Goal: Register for event/course

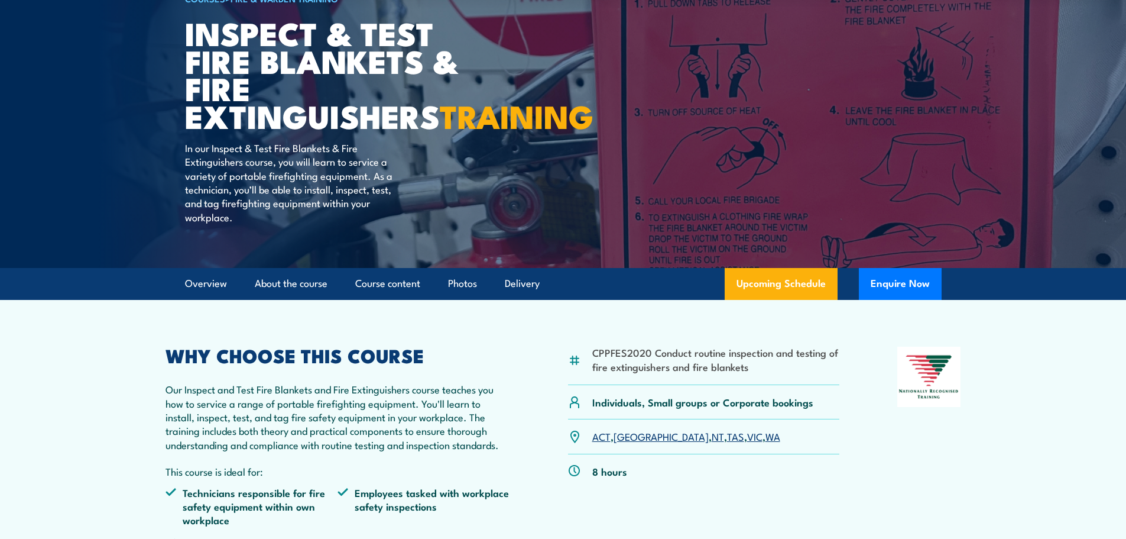
scroll to position [118, 0]
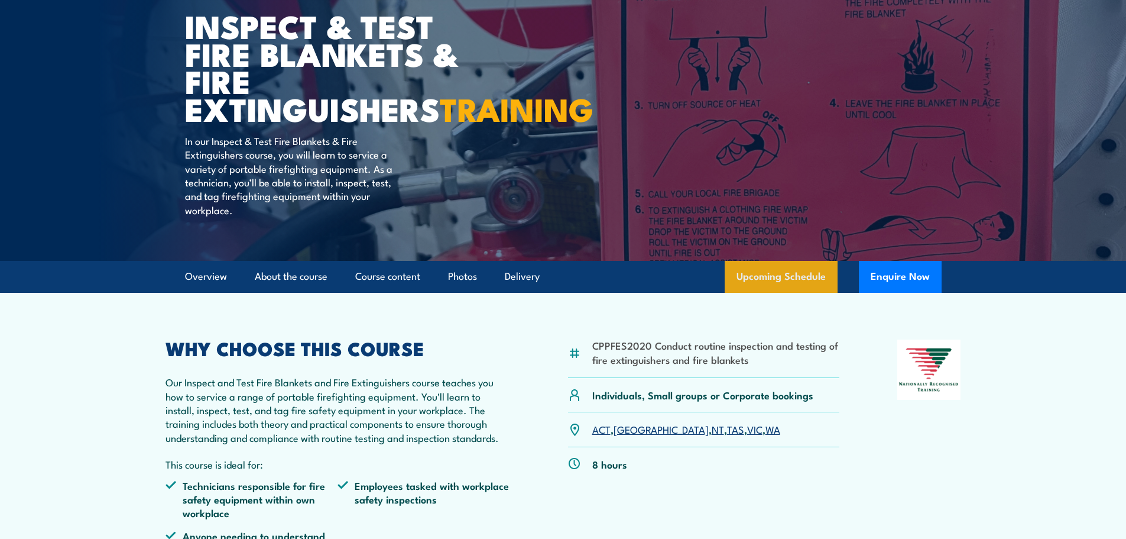
click at [756, 293] on link "Upcoming Schedule" at bounding box center [781, 277] width 113 height 32
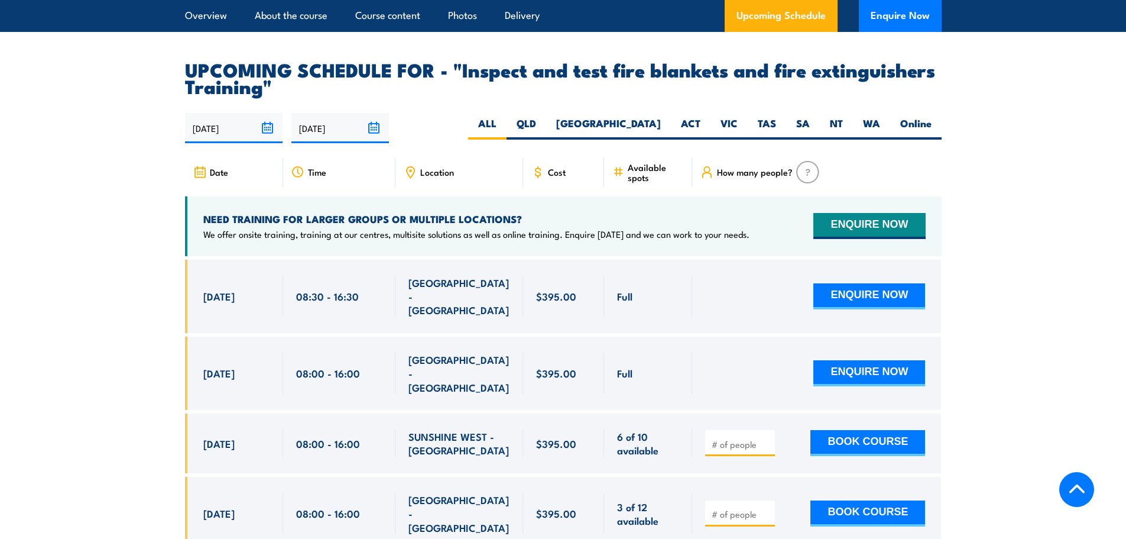
scroll to position [2196, 0]
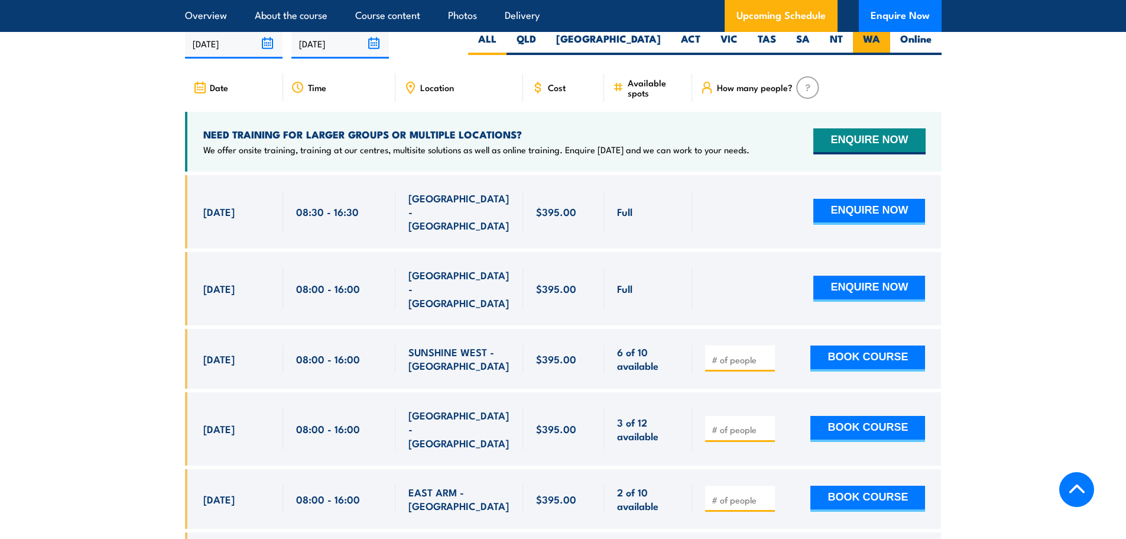
click at [886, 55] on label "WA" at bounding box center [871, 43] width 37 height 23
click at [886, 40] on input "WA" at bounding box center [884, 36] width 8 height 8
radio input "true"
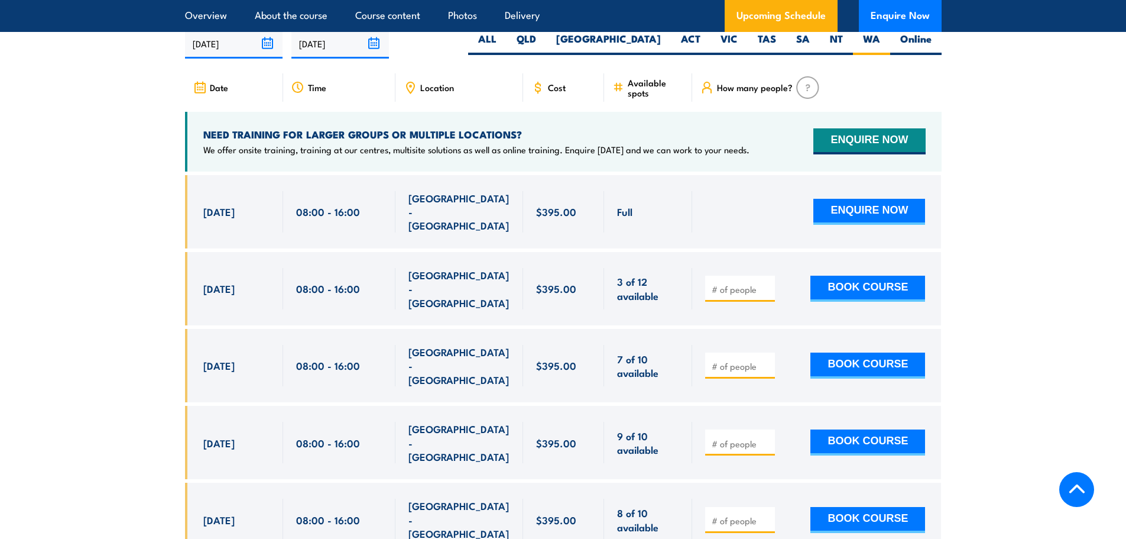
drag, startPoint x: 218, startPoint y: 226, endPoint x: 625, endPoint y: 219, distance: 407.4
click at [620, 218] on div "[DATE] 08:00 - 08:00" at bounding box center [563, 211] width 757 height 73
click at [630, 218] on span "Full" at bounding box center [624, 212] width 15 height 14
click at [637, 227] on div "Full" at bounding box center [648, 211] width 62 height 41
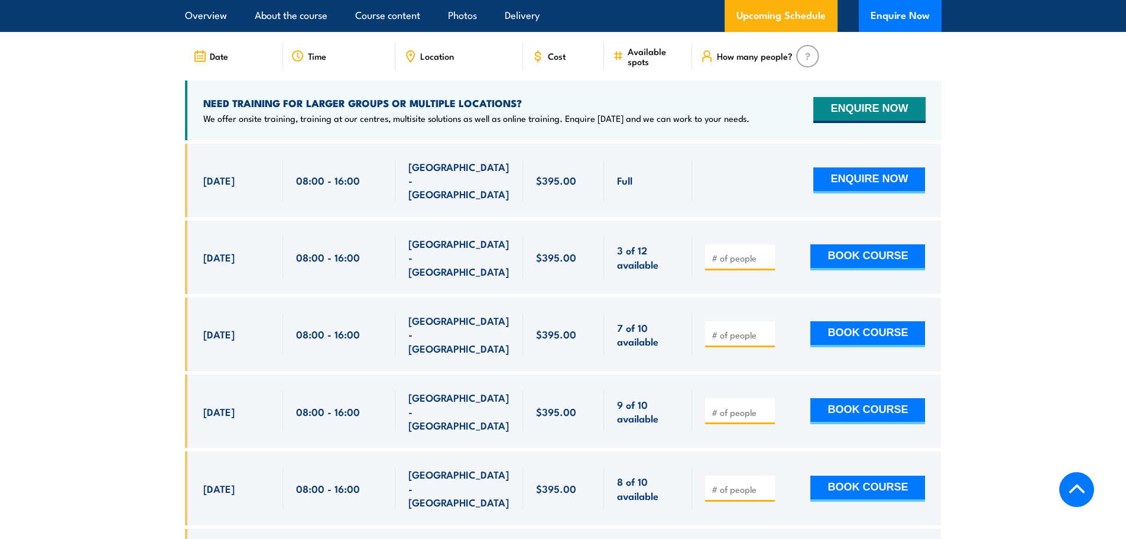
scroll to position [2314, 0]
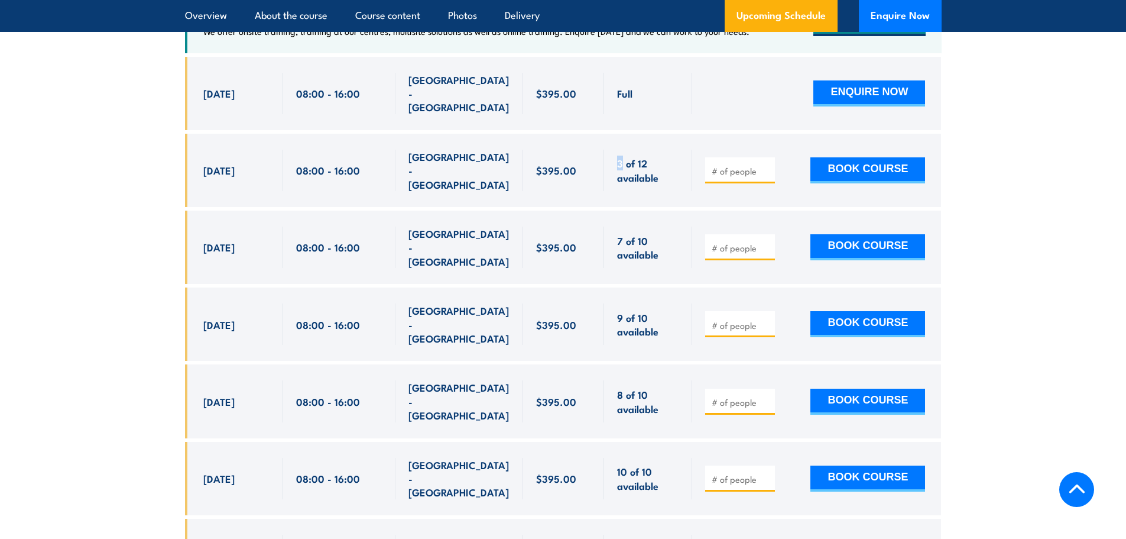
drag, startPoint x: 623, startPoint y: 168, endPoint x: 601, endPoint y: 166, distance: 22.6
click at [601, 166] on div "8 Sep, 2025, 08:00 - 08:00" at bounding box center [563, 170] width 757 height 73
drag, startPoint x: 203, startPoint y: 173, endPoint x: 224, endPoint y: 173, distance: 20.7
click at [224, 173] on span "8 Sep, 2025" at bounding box center [218, 170] width 31 height 14
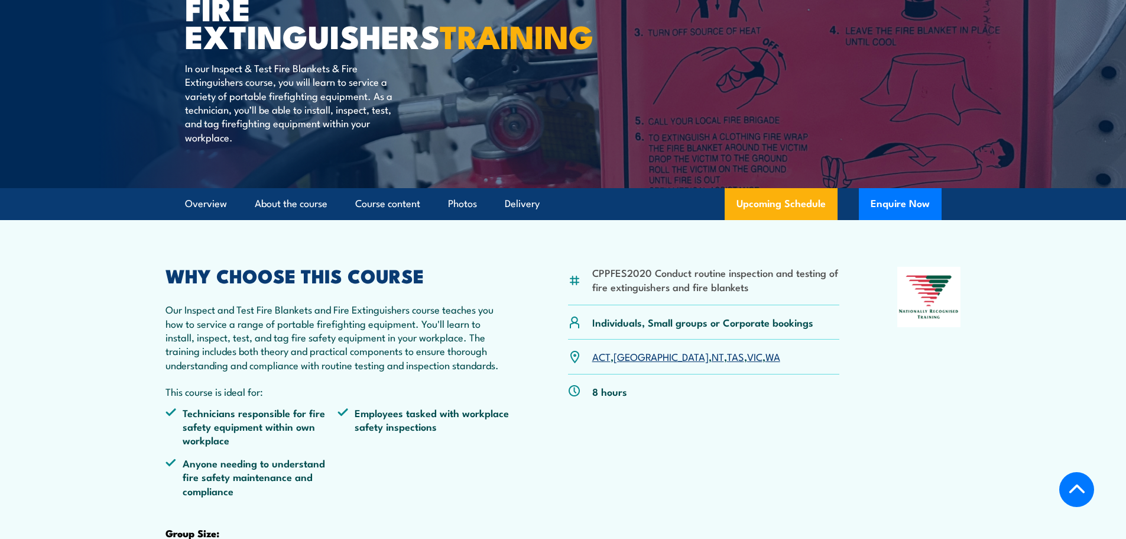
scroll to position [355, 0]
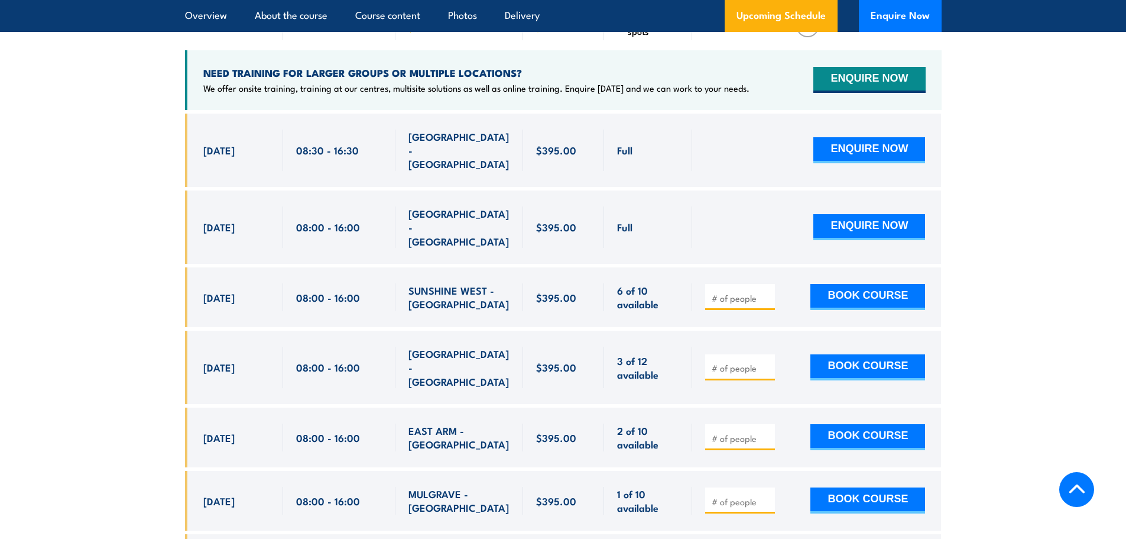
scroll to position [2258, 0]
drag, startPoint x: 232, startPoint y: 323, endPoint x: 238, endPoint y: 332, distance: 10.2
click at [264, 423] on div "10 Sep, 2025" at bounding box center [236, 437] width 67 height 28
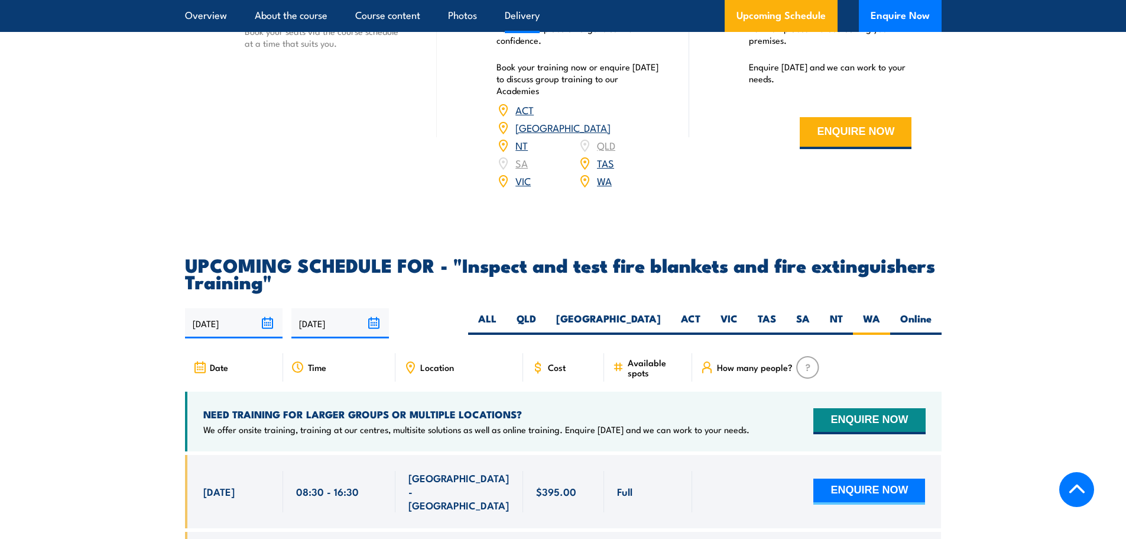
scroll to position [1844, 0]
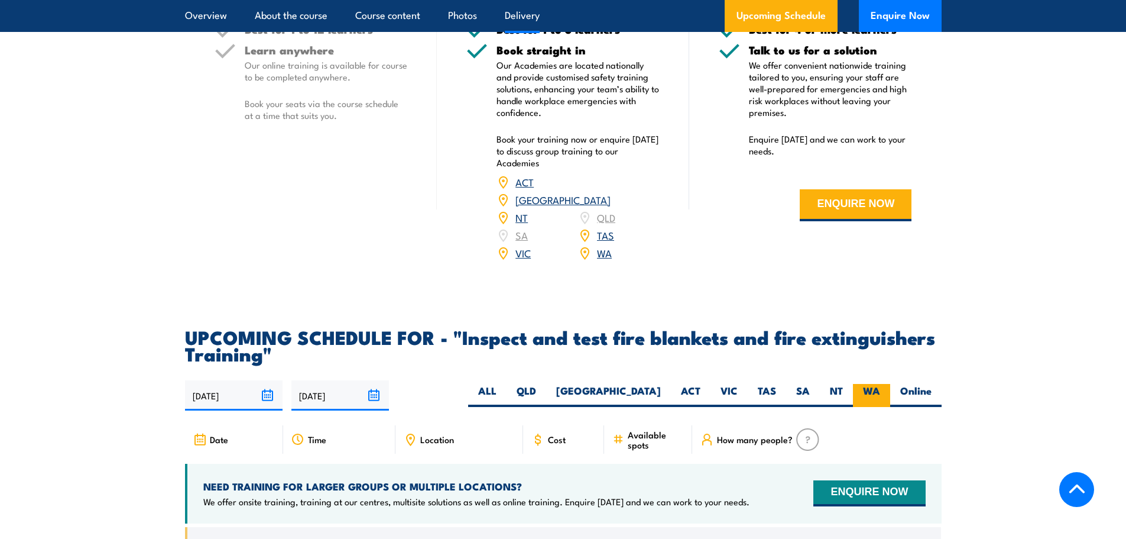
click at [871, 407] on label "WA" at bounding box center [871, 395] width 37 height 23
click at [880, 391] on input "WA" at bounding box center [884, 388] width 8 height 8
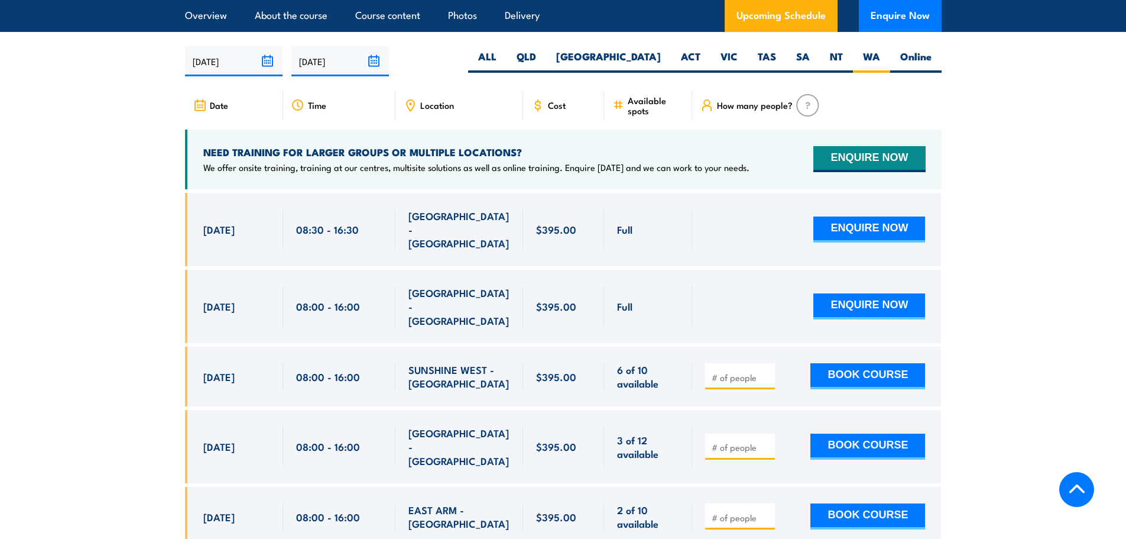
scroll to position [2199, 0]
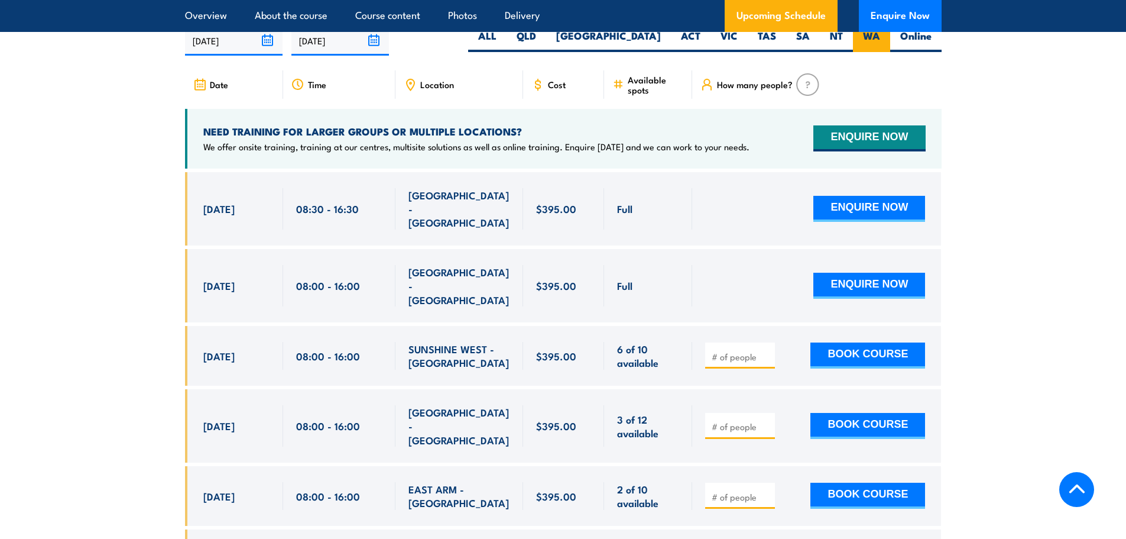
click at [864, 52] on label "WA" at bounding box center [871, 40] width 37 height 23
click at [880, 37] on input "WA" at bounding box center [884, 33] width 8 height 8
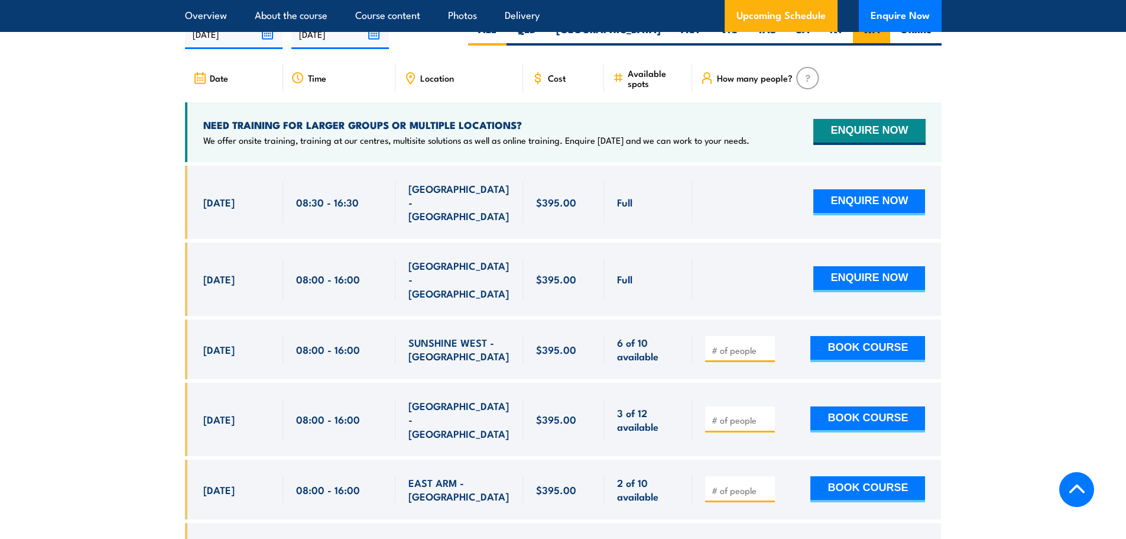
click at [876, 46] on label "WA" at bounding box center [871, 33] width 37 height 23
click at [880, 30] on input "WA" at bounding box center [884, 26] width 8 height 8
radio input "true"
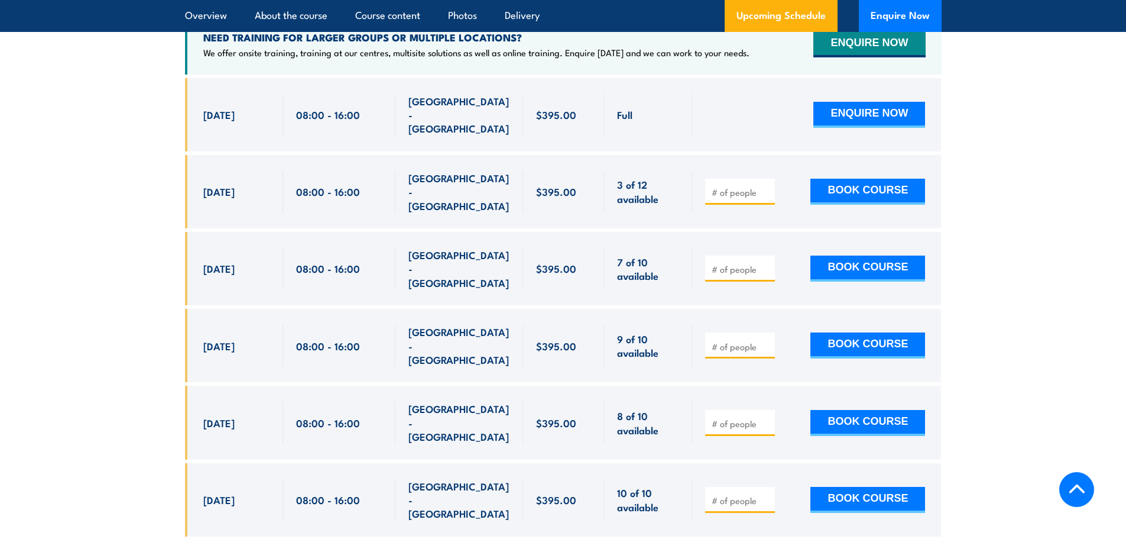
scroll to position [2314, 0]
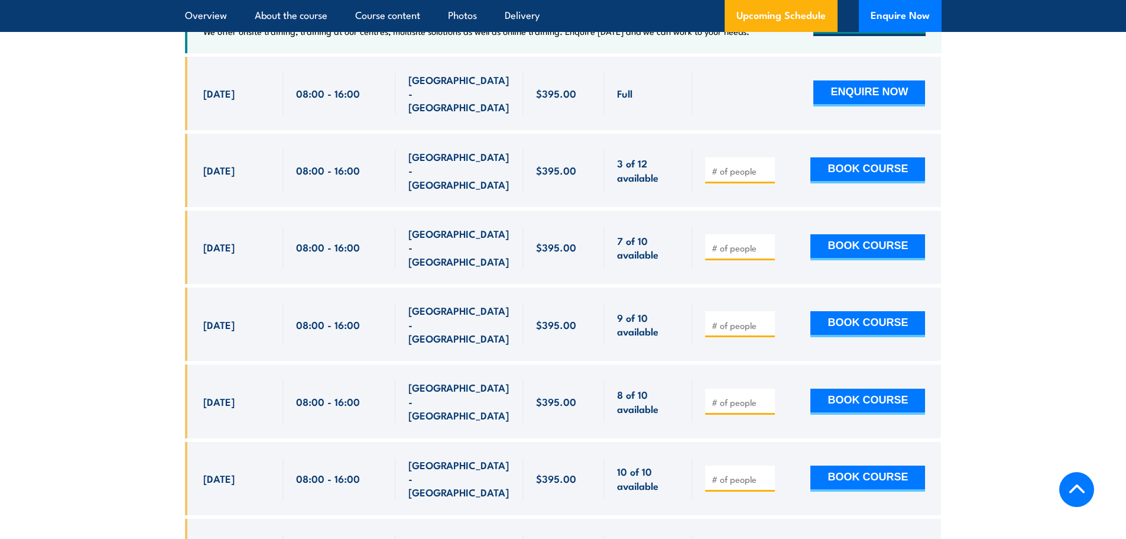
click at [1050, 192] on section "UPCOMING SCHEDULE FOR - "Inspect and test fire blankets and fire extinguishers …" at bounding box center [563, 272] width 1126 height 829
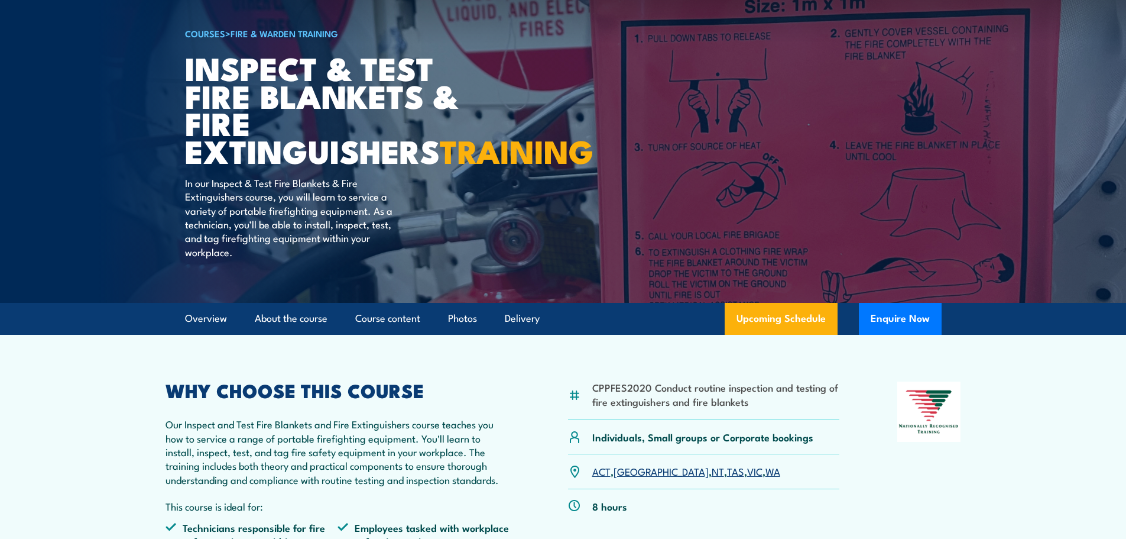
scroll to position [0, 0]
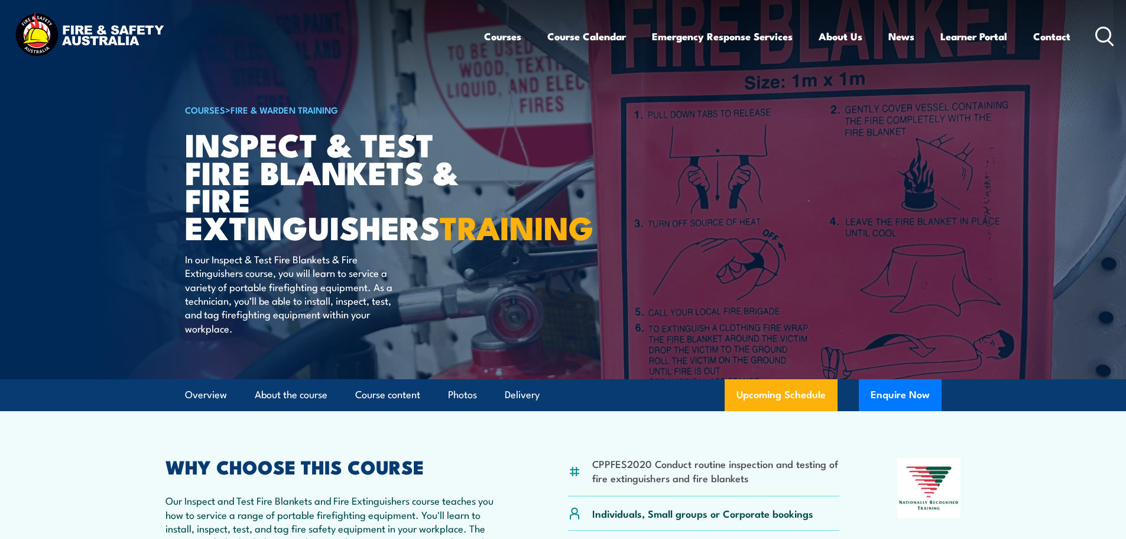
click at [65, 40] on img at bounding box center [89, 36] width 155 height 51
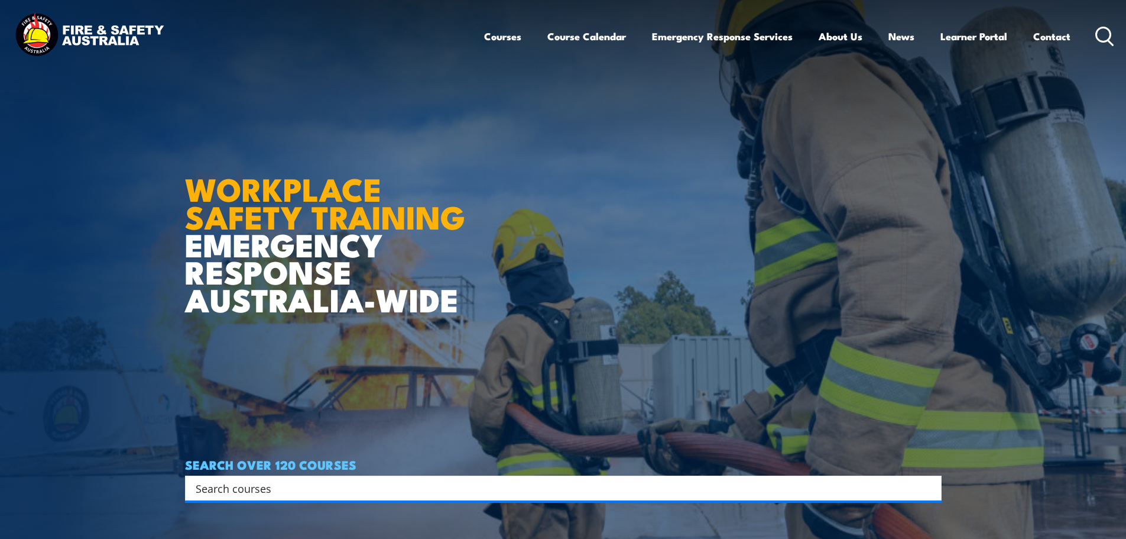
click at [718, 235] on article "WORKPLACE SAFETY TRAINING EMERGENCY RESPONSE [GEOGRAPHIC_DATA]-WIDE SEARCH OVER…" at bounding box center [563, 269] width 757 height 539
click at [501, 134] on article "WORKPLACE SAFETY TRAINING EMERGENCY RESPONSE [GEOGRAPHIC_DATA]-WIDE SEARCH OVER…" at bounding box center [563, 269] width 757 height 539
